Goal: Information Seeking & Learning: Understand process/instructions

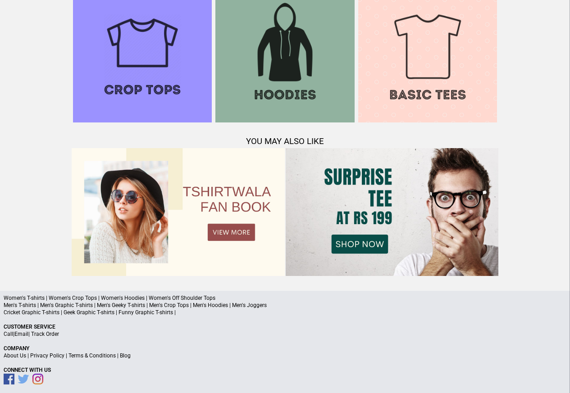
scroll to position [869, 0]
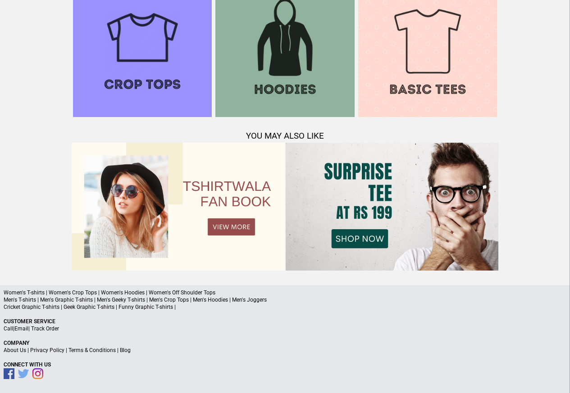
click at [91, 350] on link "Terms & Conditions" at bounding box center [91, 350] width 47 height 6
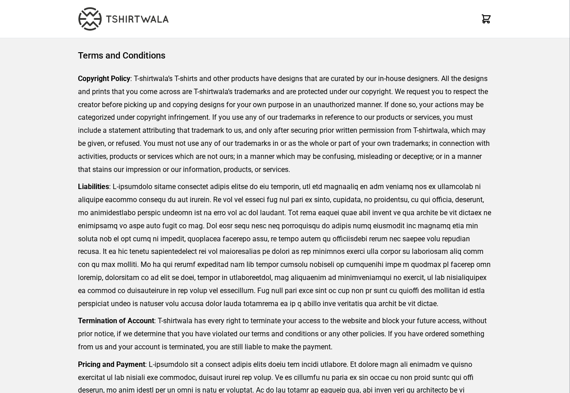
scroll to position [207, 0]
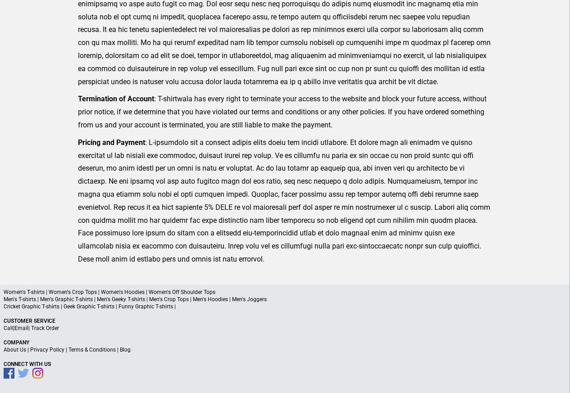
scroll to position [208, 0]
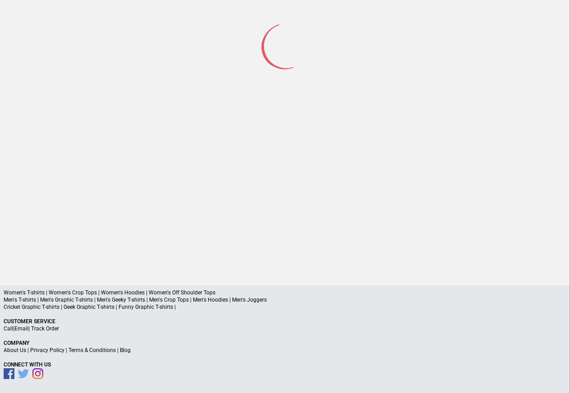
scroll to position [42, 0]
